Goal: Task Accomplishment & Management: Manage account settings

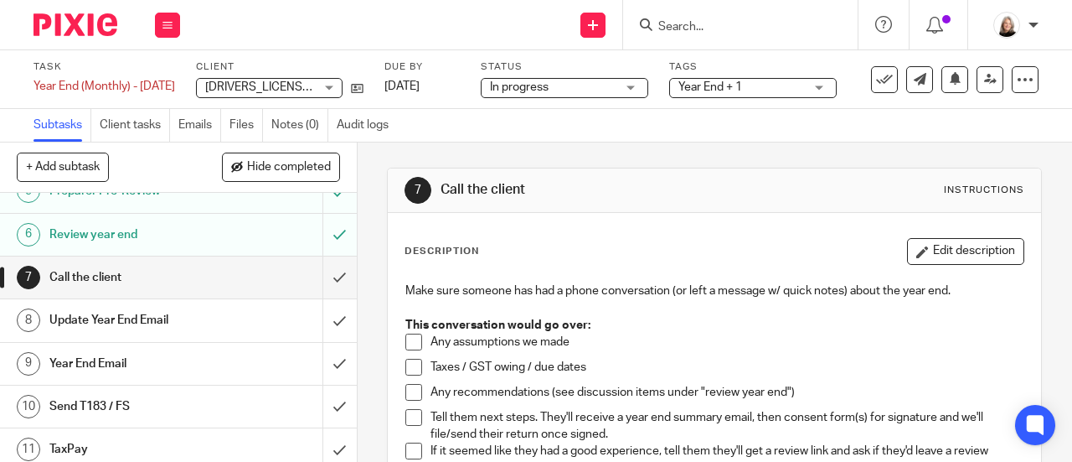
scroll to position [251, 0]
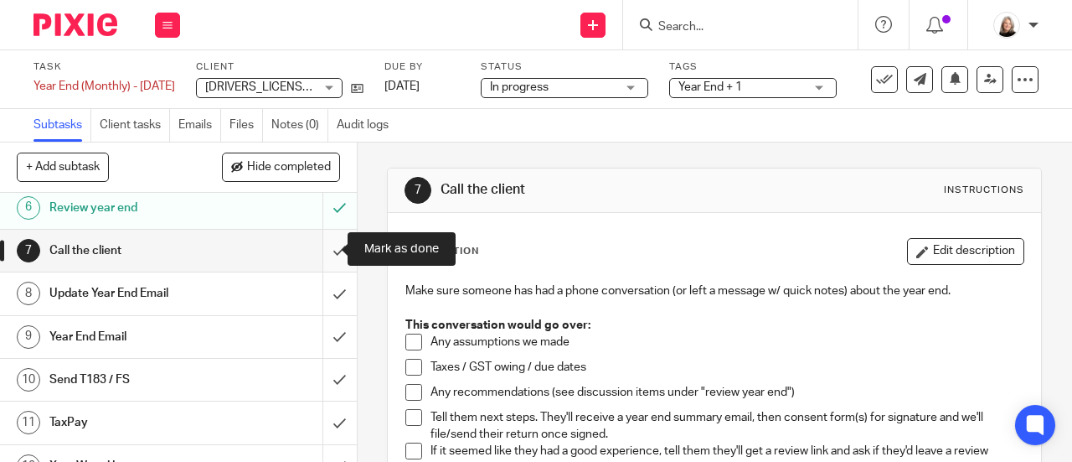
click at [323, 247] on input "submit" at bounding box center [178, 251] width 357 height 42
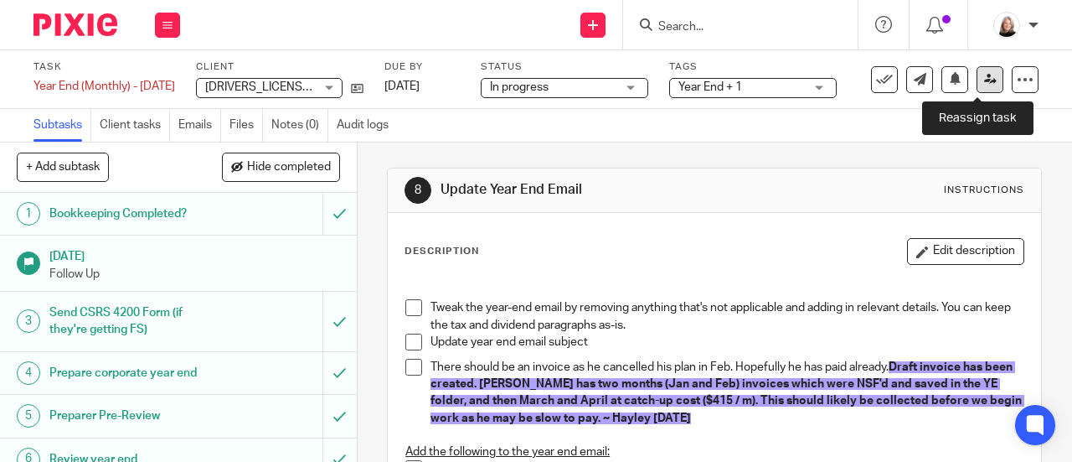
click at [984, 77] on icon at bounding box center [990, 79] width 13 height 13
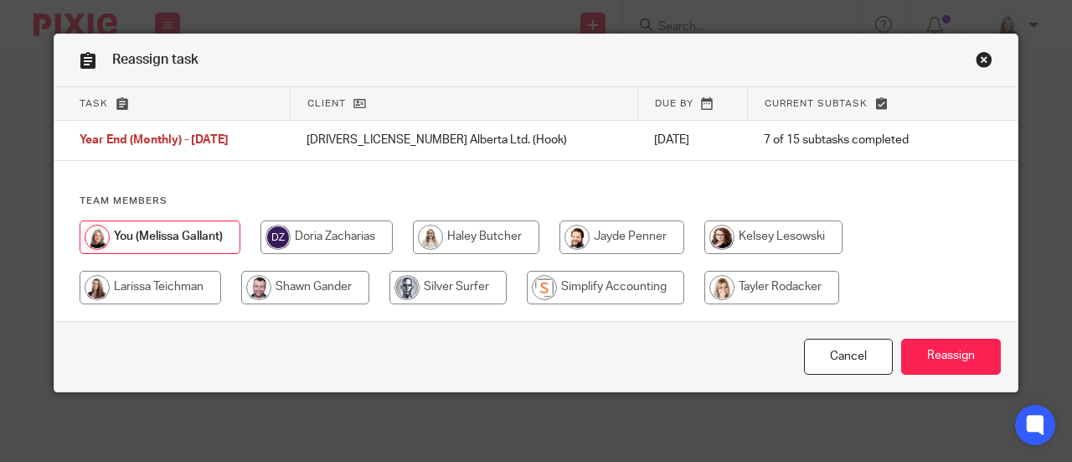
click at [538, 296] on input "radio" at bounding box center [606, 288] width 158 height 34
radio input "true"
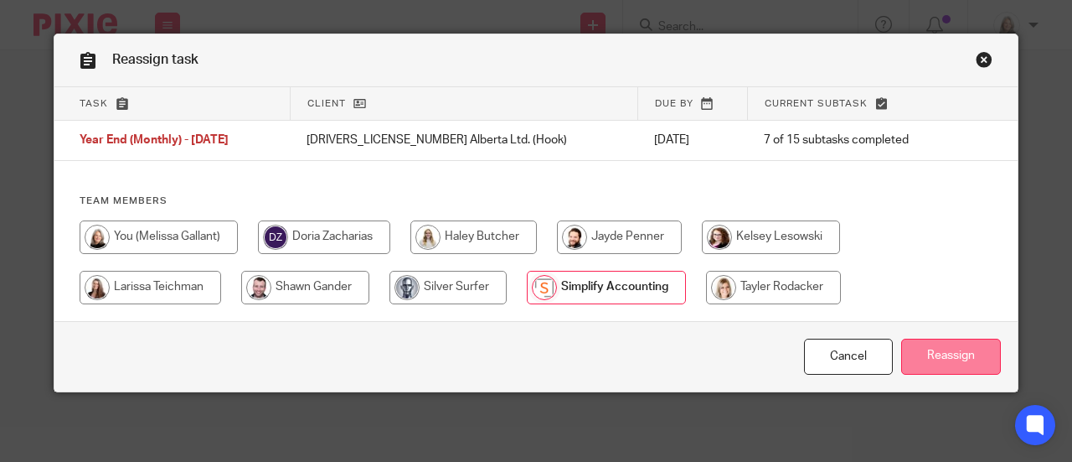
click at [967, 364] on input "Reassign" at bounding box center [952, 356] width 100 height 36
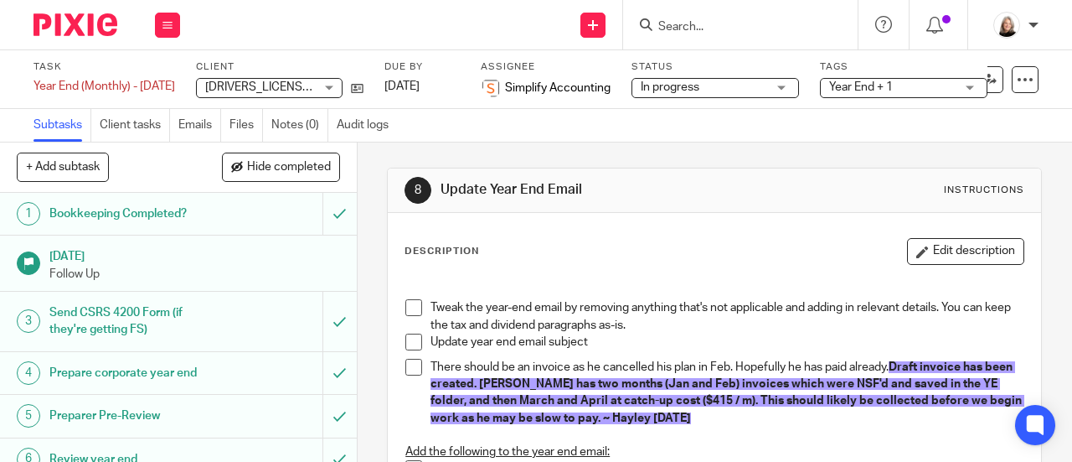
click at [80, 13] on div at bounding box center [69, 24] width 138 height 49
click at [80, 28] on img at bounding box center [76, 24] width 84 height 23
